Goal: Information Seeking & Learning: Learn about a topic

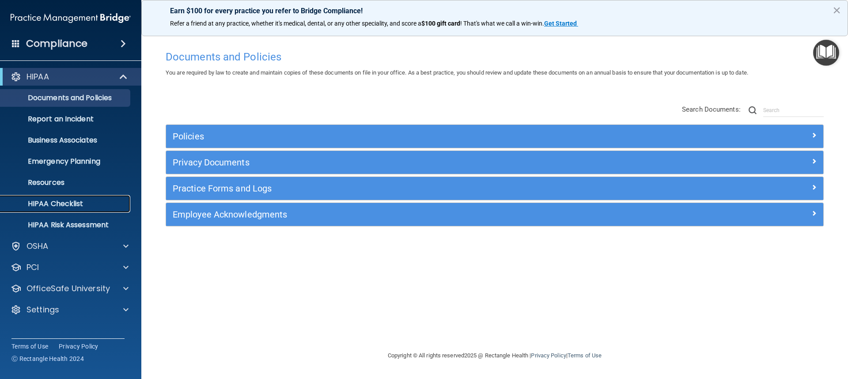
click at [80, 200] on p "HIPAA Checklist" at bounding box center [66, 204] width 121 height 9
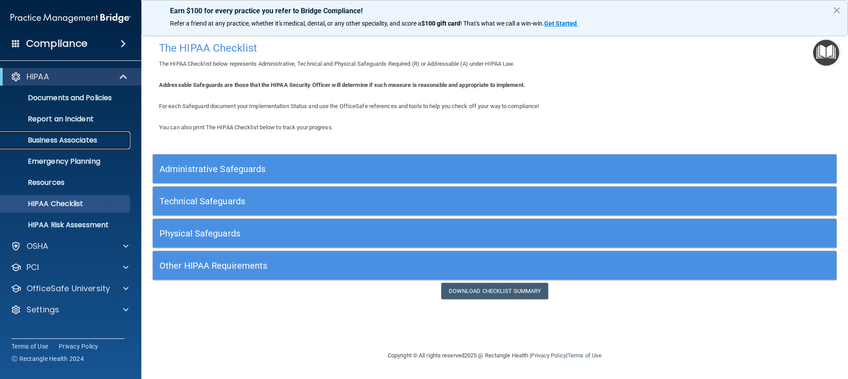
click at [69, 142] on p "Business Associates" at bounding box center [66, 140] width 121 height 9
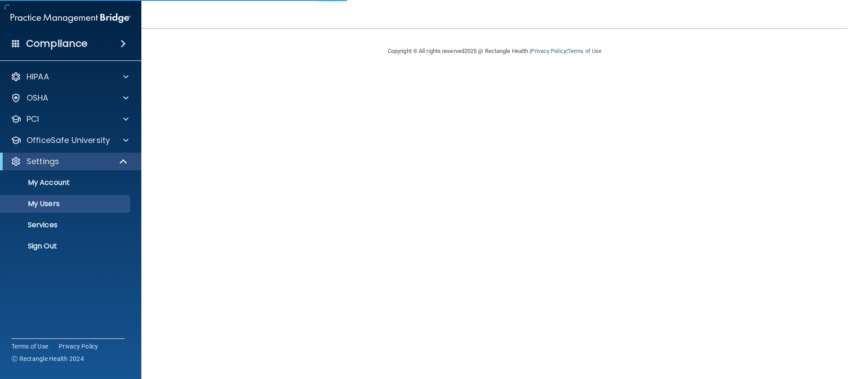
select select "20"
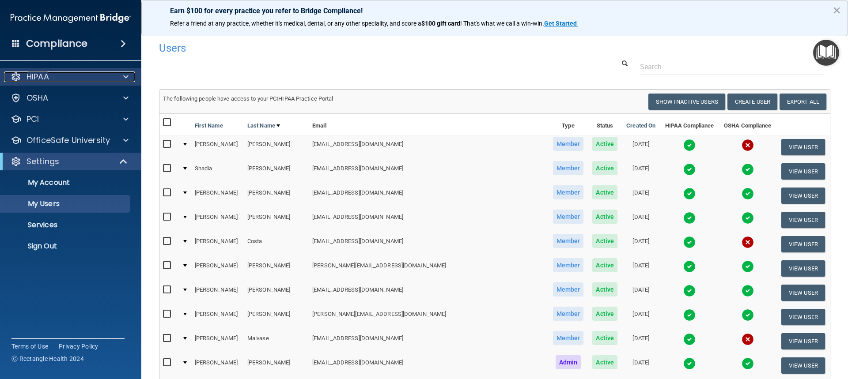
click at [75, 79] on div "HIPAA" at bounding box center [58, 77] width 109 height 11
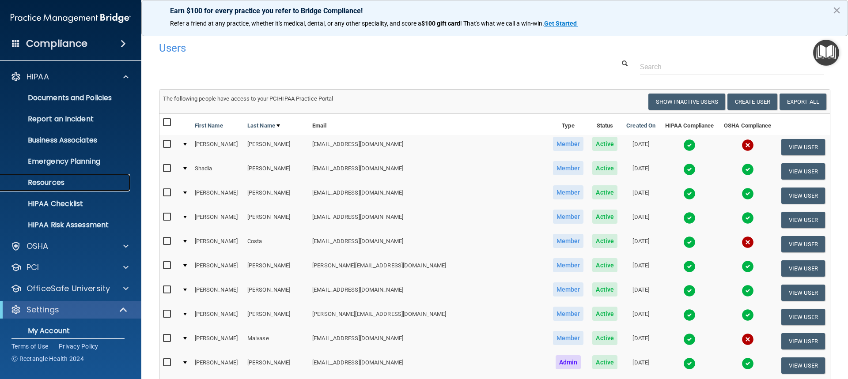
click at [103, 178] on p "Resources" at bounding box center [66, 182] width 121 height 9
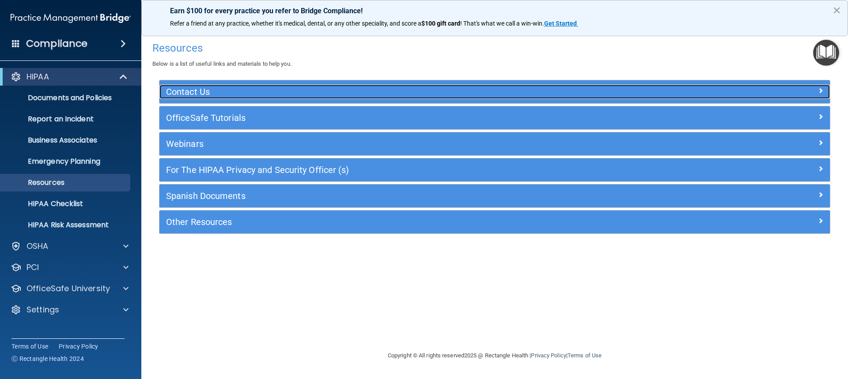
click at [229, 88] on h5 "Contact Us" at bounding box center [411, 92] width 490 height 10
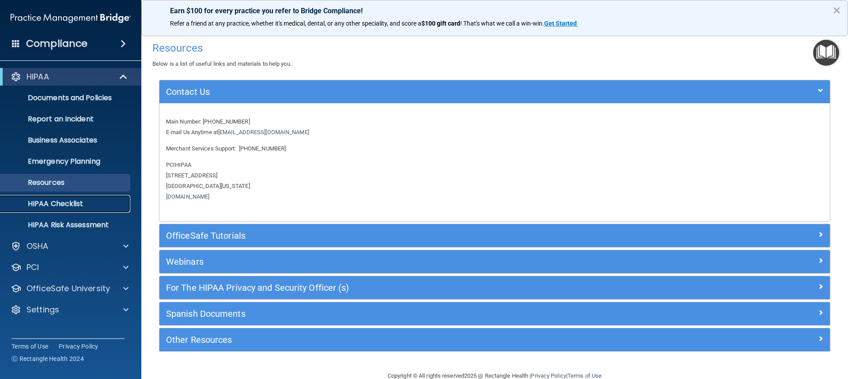
click at [88, 209] on link "HIPAA Checklist" at bounding box center [60, 204] width 139 height 18
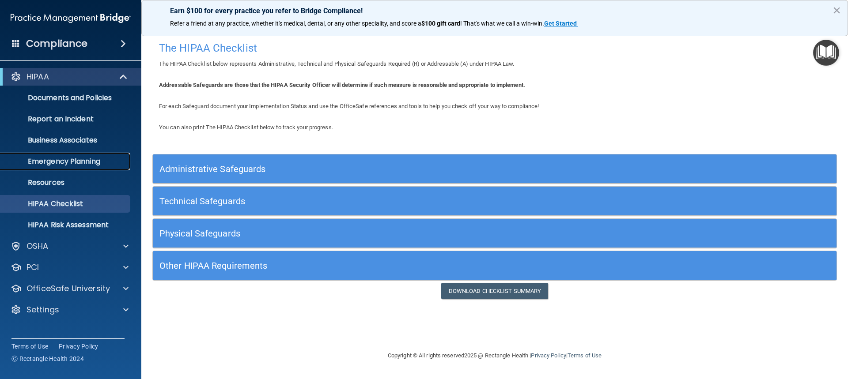
click at [84, 159] on p "Emergency Planning" at bounding box center [66, 161] width 121 height 9
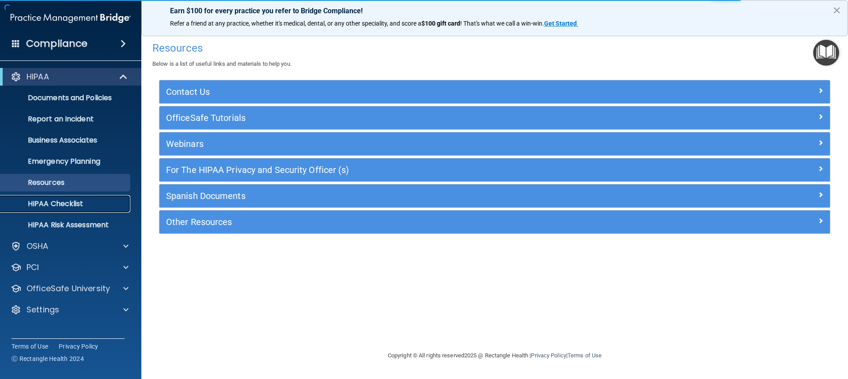
click at [81, 207] on p "HIPAA Checklist" at bounding box center [66, 204] width 121 height 9
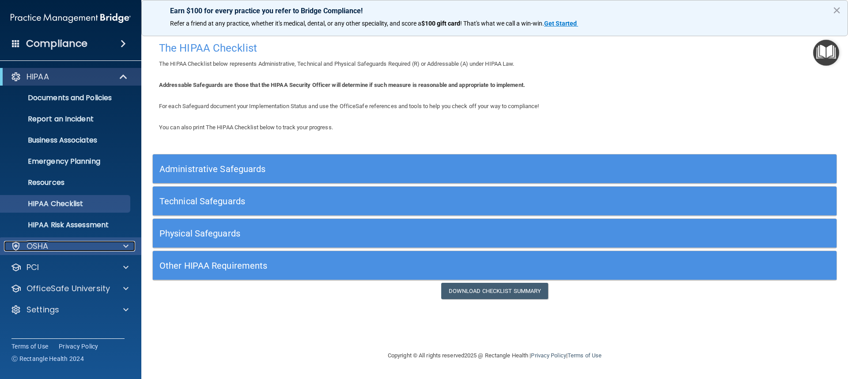
click at [61, 243] on div "OSHA" at bounding box center [58, 246] width 109 height 11
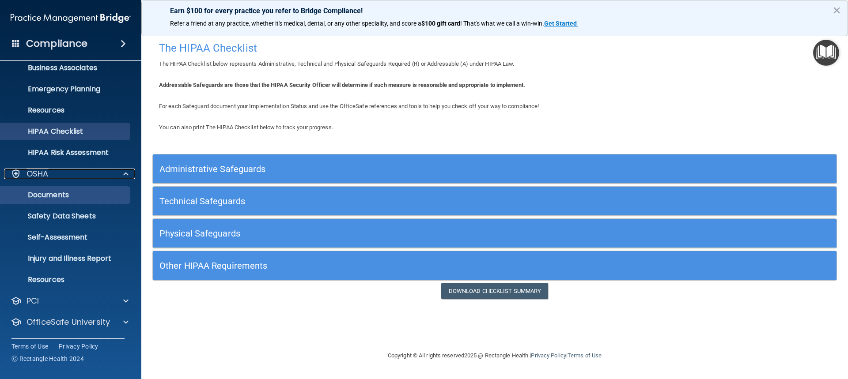
scroll to position [88, 0]
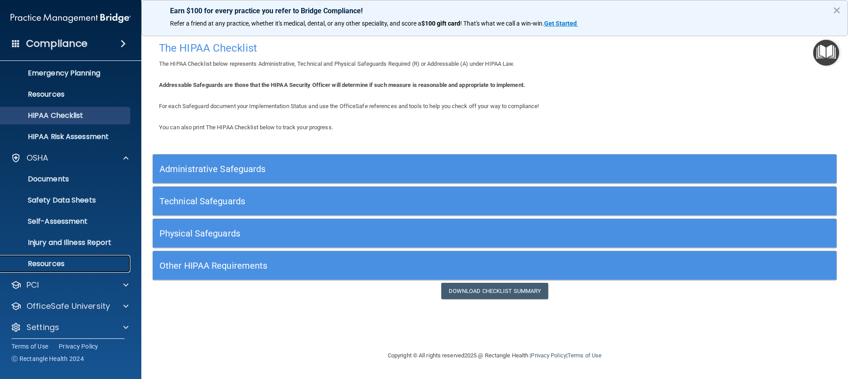
click at [69, 265] on p "Resources" at bounding box center [66, 264] width 121 height 9
